Goal: Navigation & Orientation: Find specific page/section

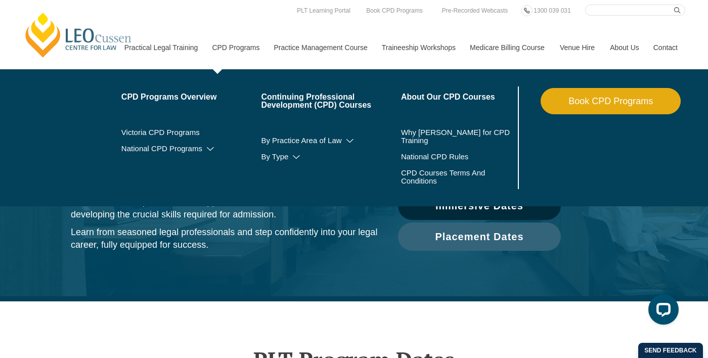
click at [226, 38] on link "CPD Programs" at bounding box center [235, 47] width 62 height 43
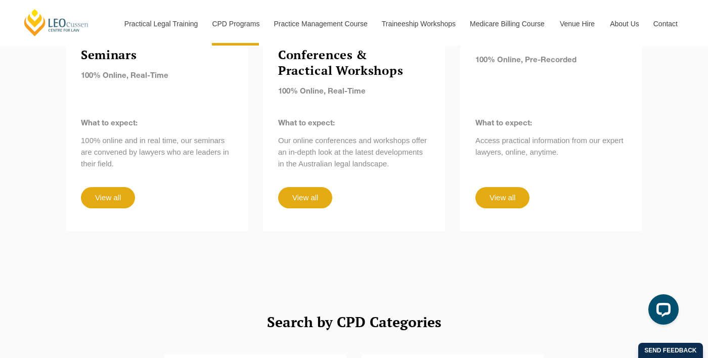
scroll to position [981, 0]
click at [664, 311] on div "Open LiveChat chat widget" at bounding box center [663, 309] width 16 height 16
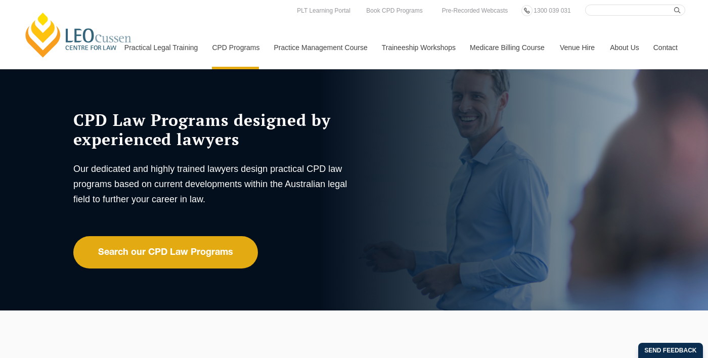
scroll to position [4, 0]
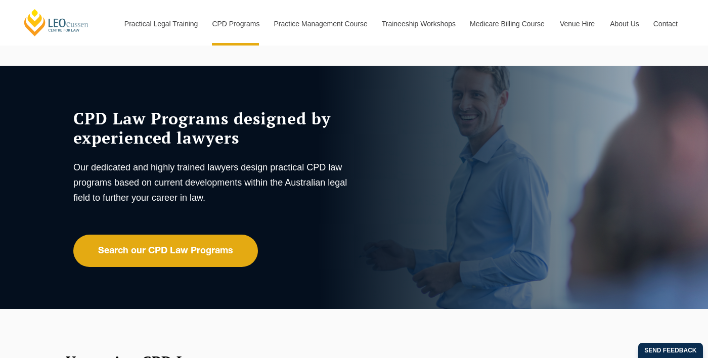
click at [676, 30] on link "Contact" at bounding box center [665, 23] width 39 height 43
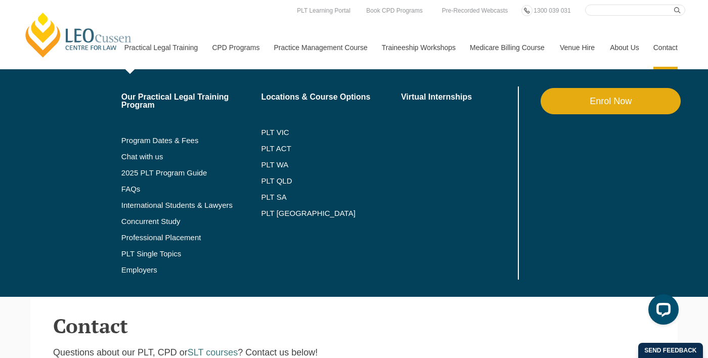
click at [154, 51] on link "Practical Legal Training" at bounding box center [161, 47] width 88 height 43
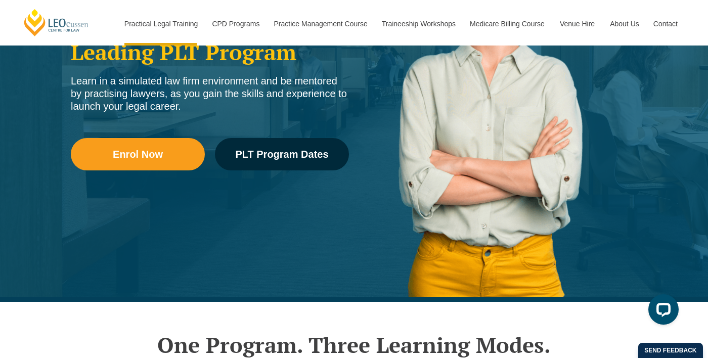
click at [29, 267] on div "Practical Legal Training (PLT) Welcome to Australia’s Leading PLT Program Learn…" at bounding box center [354, 79] width 708 height 445
